Goal: Task Accomplishment & Management: Complete application form

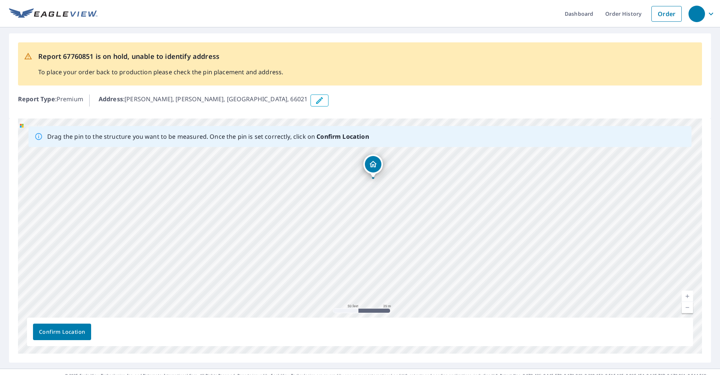
click at [315, 101] on icon "button" at bounding box center [319, 100] width 9 height 9
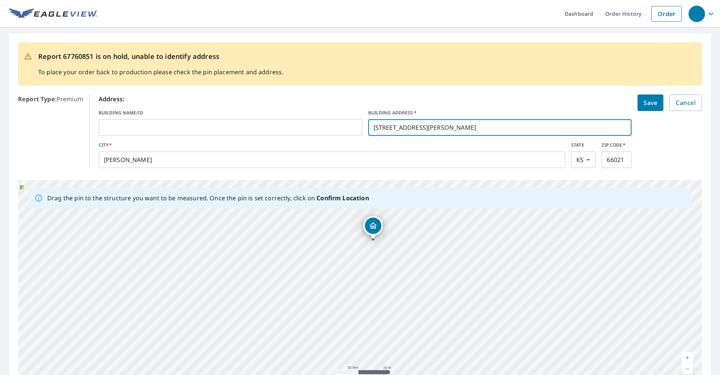
drag, startPoint x: 468, startPoint y: 131, endPoint x: 423, endPoint y: 127, distance: 45.8
click at [423, 127] on input "[STREET_ADDRESS][PERSON_NAME]" at bounding box center [499, 127] width 263 height 21
type input "[STREET_ADDRESS]"
click at [653, 107] on span "Save" at bounding box center [650, 102] width 14 height 10
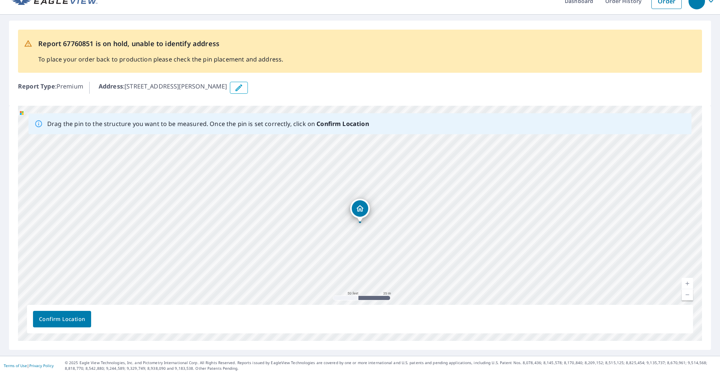
scroll to position [11, 0]
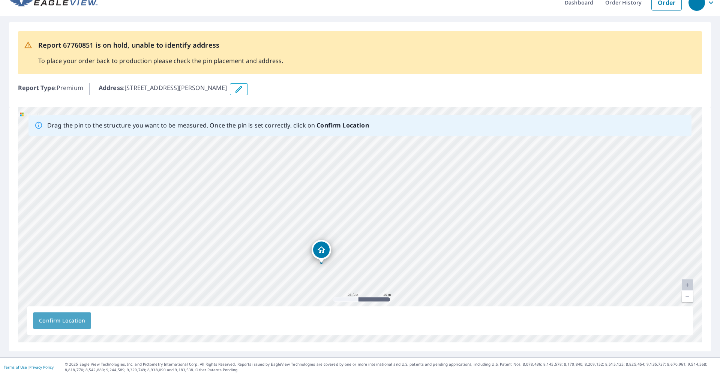
click at [72, 319] on span "Confirm Location" at bounding box center [62, 320] width 46 height 9
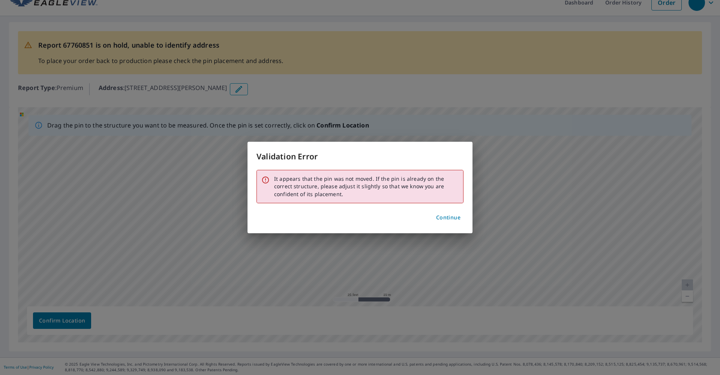
click at [450, 216] on span "Continue" at bounding box center [448, 217] width 24 height 9
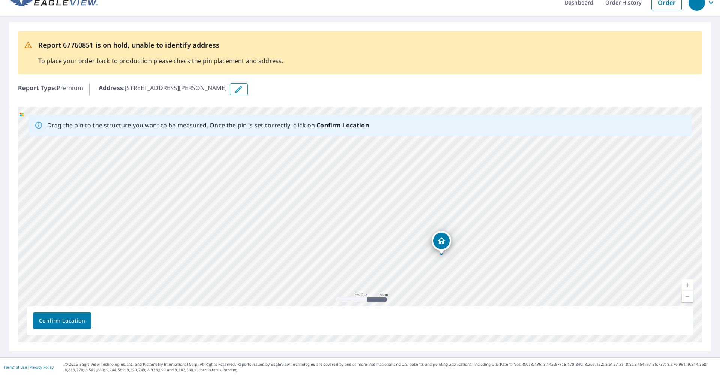
drag, startPoint x: 452, startPoint y: 226, endPoint x: 446, endPoint y: 240, distance: 14.8
click at [75, 323] on span "Confirm Location" at bounding box center [62, 320] width 46 height 9
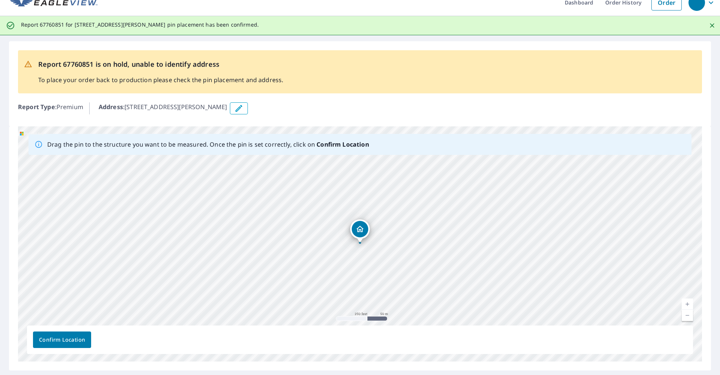
scroll to position [0, 0]
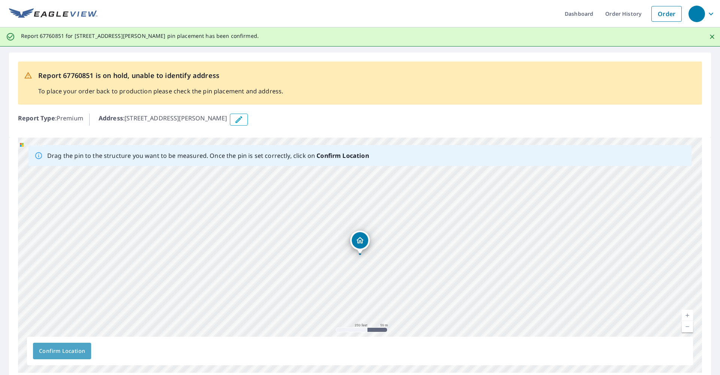
click at [69, 349] on span "Confirm Location" at bounding box center [62, 350] width 46 height 9
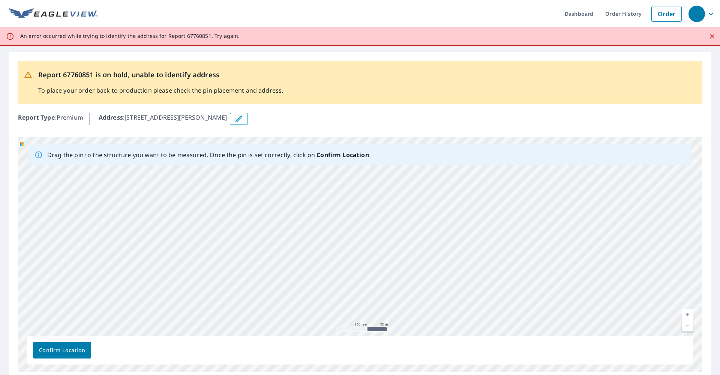
drag, startPoint x: 510, startPoint y: 273, endPoint x: 519, endPoint y: 143, distance: 130.8
click at [519, 143] on div "[STREET_ADDRESS][PERSON_NAME]" at bounding box center [360, 254] width 684 height 235
drag, startPoint x: 468, startPoint y: 238, endPoint x: 473, endPoint y: 211, distance: 27.6
click at [473, 211] on div "[STREET_ADDRESS][PERSON_NAME]" at bounding box center [360, 254] width 684 height 235
drag, startPoint x: 461, startPoint y: 269, endPoint x: 459, endPoint y: 277, distance: 8.5
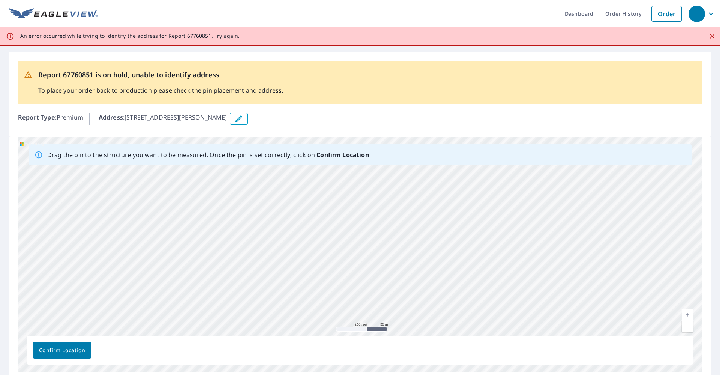
click at [459, 277] on div "[STREET_ADDRESS][PERSON_NAME]" at bounding box center [360, 254] width 684 height 235
click at [358, 124] on div "Address : [STREET_ADDRESS][PERSON_NAME]" at bounding box center [400, 119] width 603 height 12
click at [711, 35] on icon "Close" at bounding box center [711, 36] width 4 height 4
